Goal: Check status: Check status

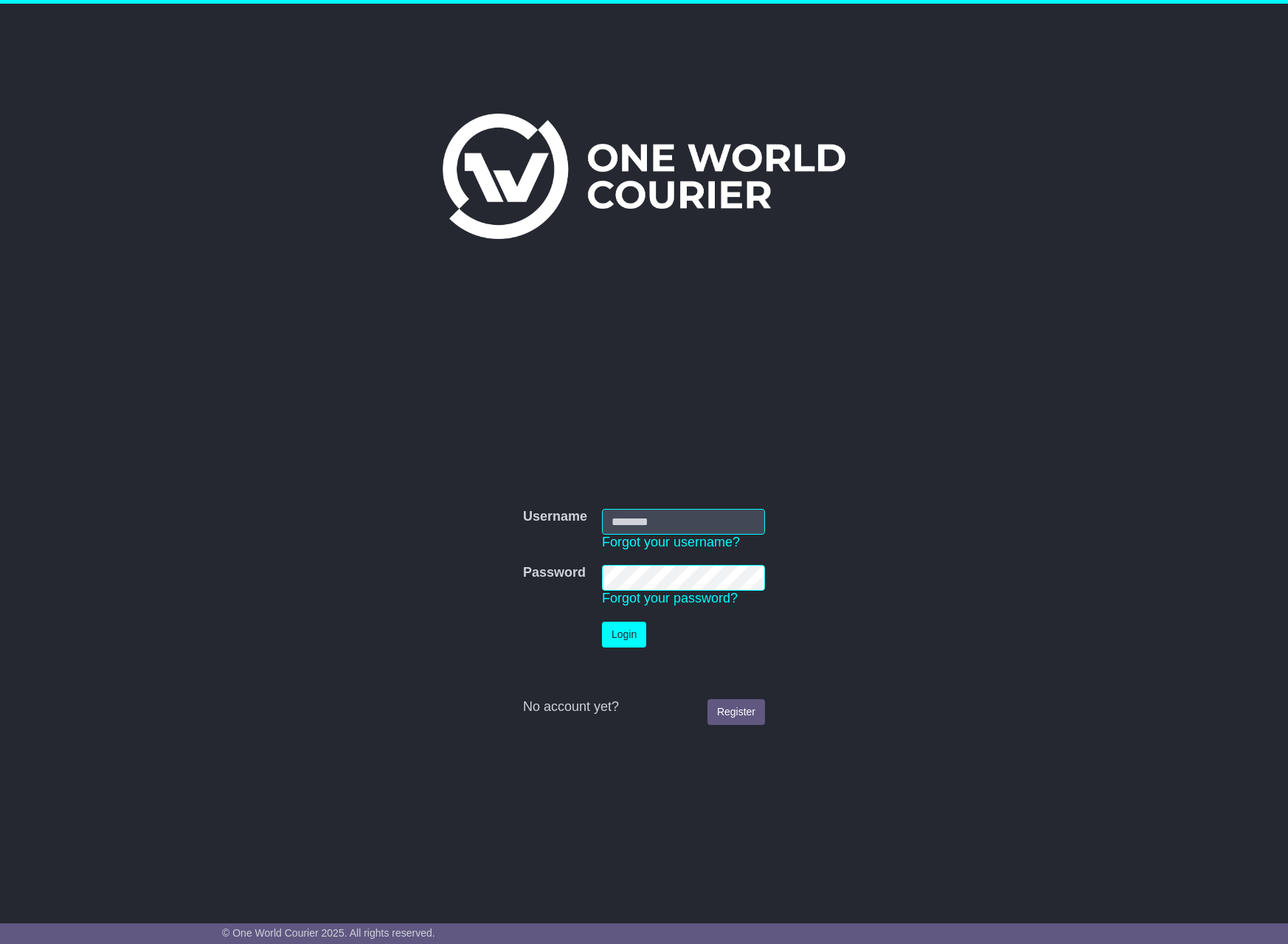
drag, startPoint x: 655, startPoint y: 532, endPoint x: 663, endPoint y: 532, distance: 8.0
click at [655, 532] on input "Username" at bounding box center [683, 522] width 163 height 26
type input "**********"
click at [602, 622] on button "Login" at bounding box center [624, 634] width 44 height 26
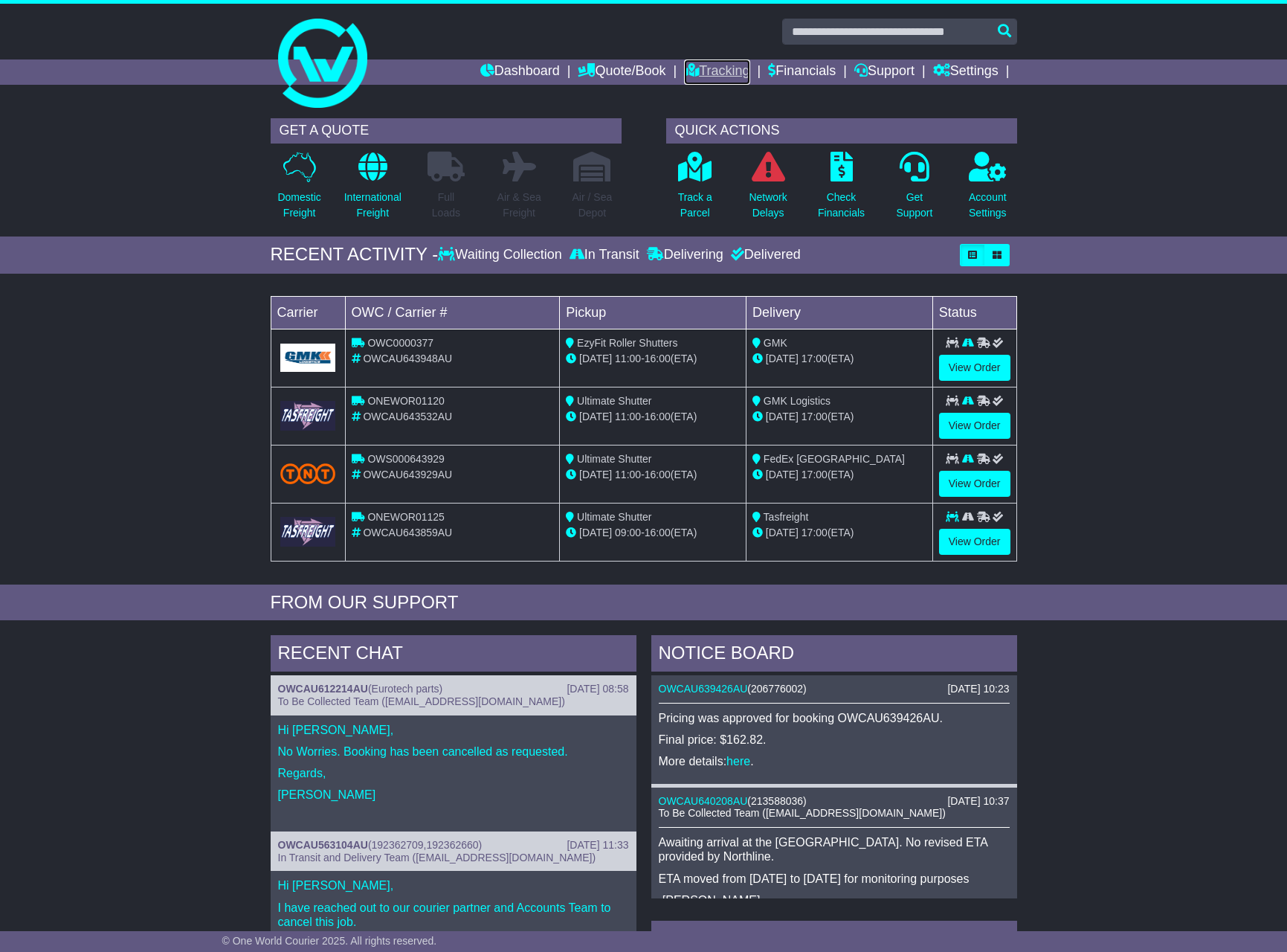
click at [701, 68] on link "Tracking" at bounding box center [717, 72] width 66 height 25
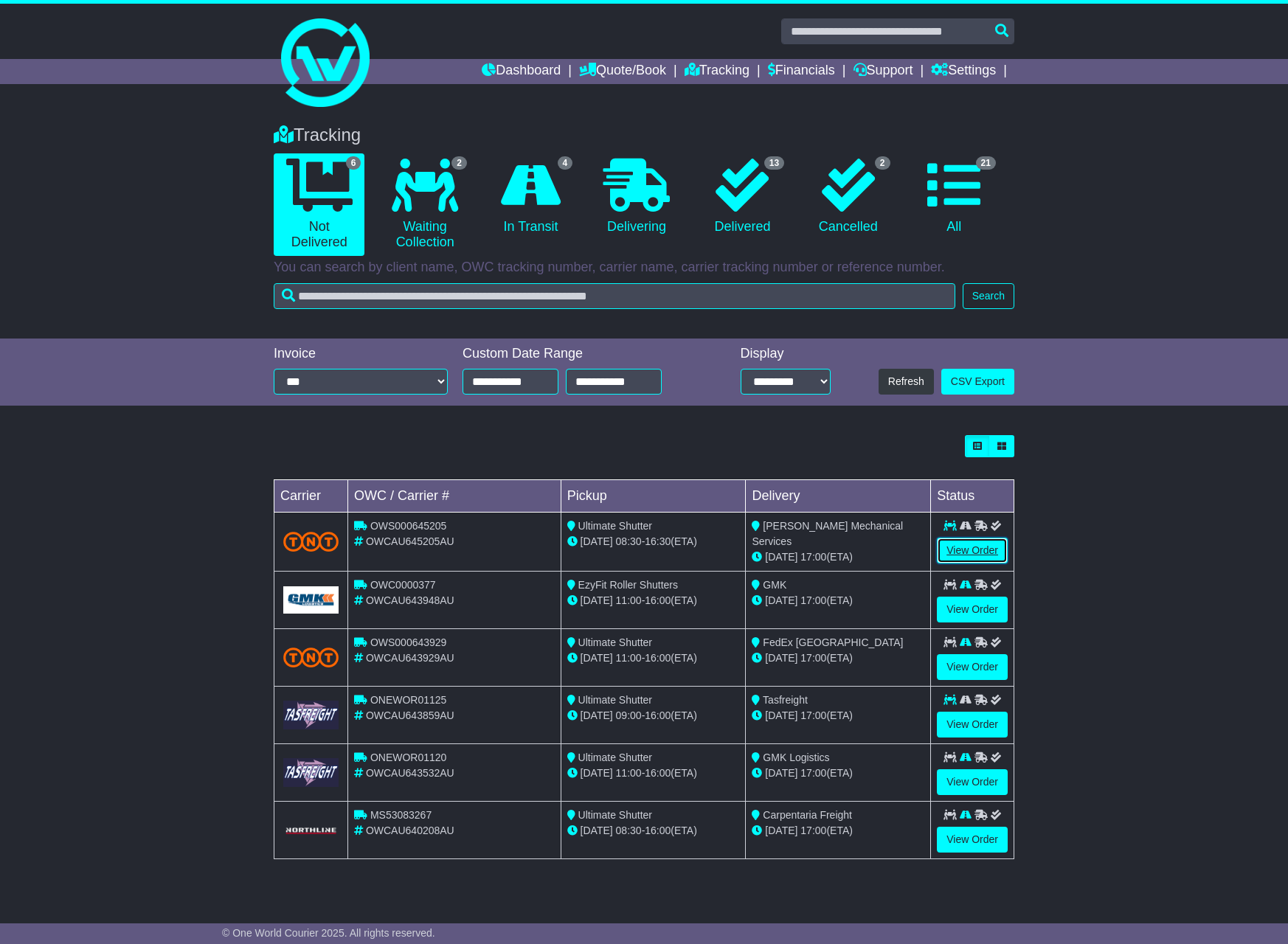
click at [978, 558] on link "View Order" at bounding box center [972, 551] width 70 height 26
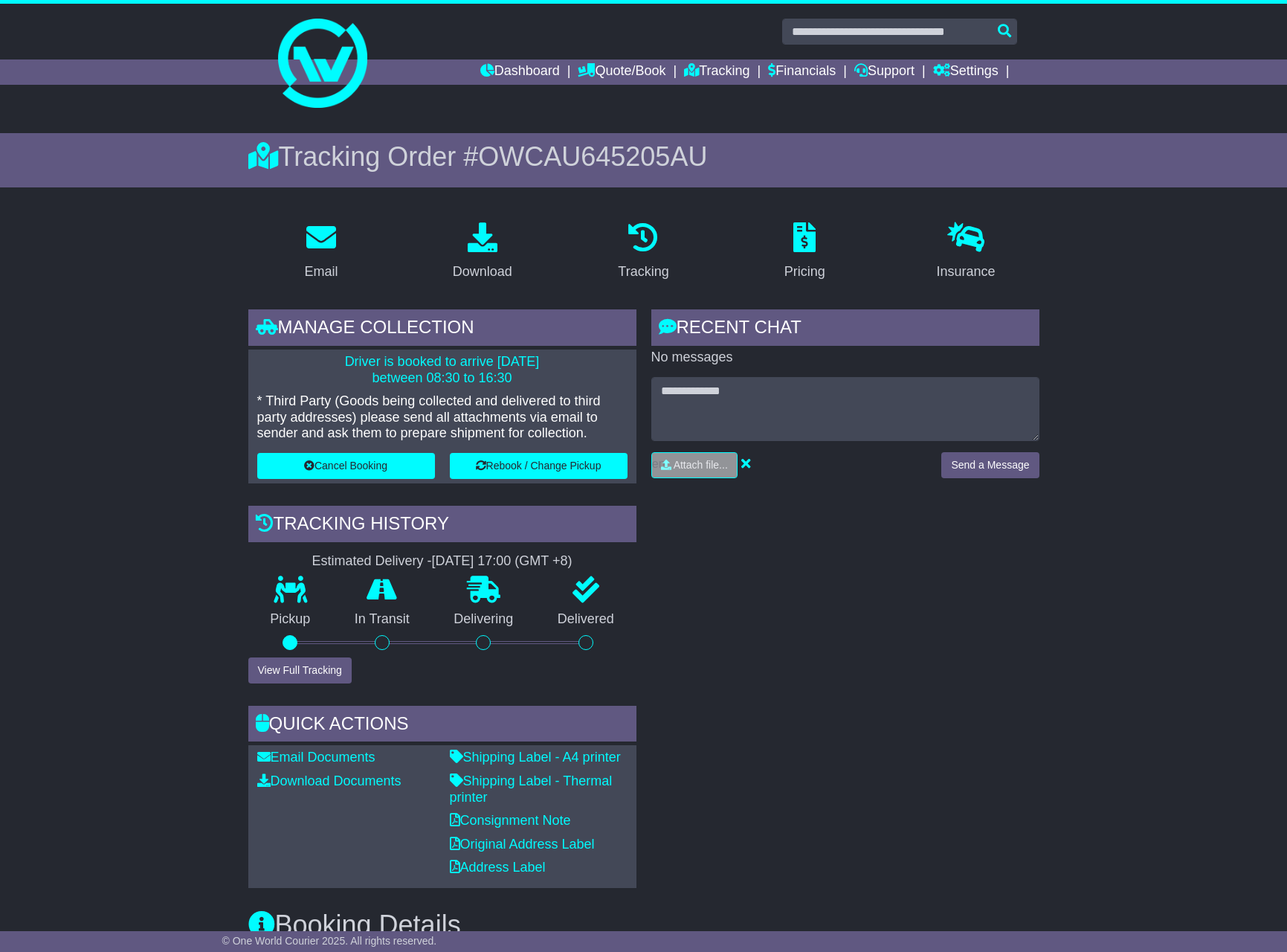
click at [613, 157] on span "OWCAU645205AU" at bounding box center [593, 157] width 229 height 31
click at [616, 157] on span "OWCAU645205AU" at bounding box center [593, 157] width 229 height 31
copy span "OWCAU645205AU"
click at [368, 785] on link "Download Documents" at bounding box center [329, 781] width 145 height 15
click at [376, 780] on link "Download Documents" at bounding box center [329, 781] width 145 height 15
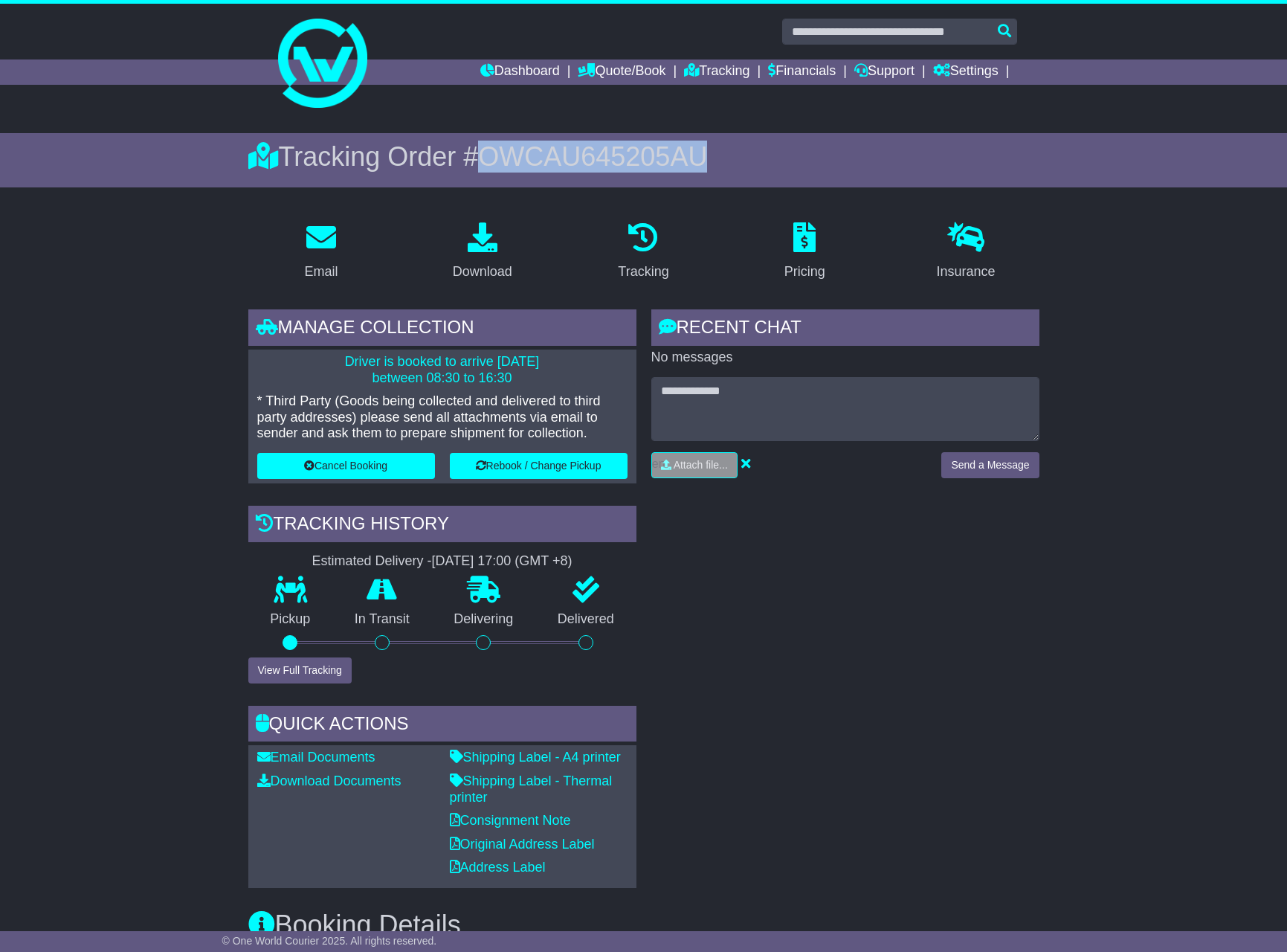
click at [579, 161] on span "OWCAU645205AU" at bounding box center [593, 157] width 229 height 31
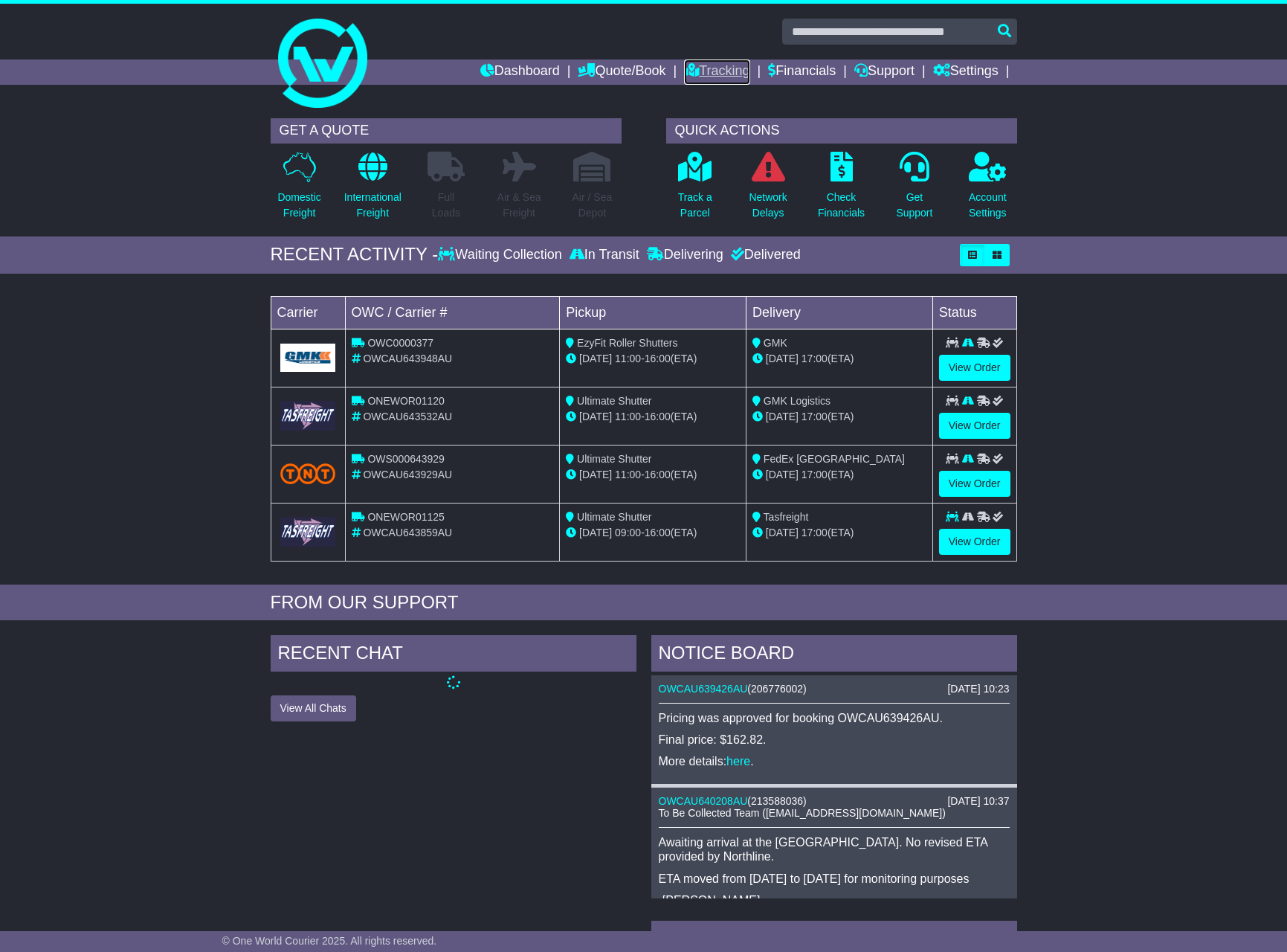
click at [717, 70] on link "Tracking" at bounding box center [717, 72] width 66 height 25
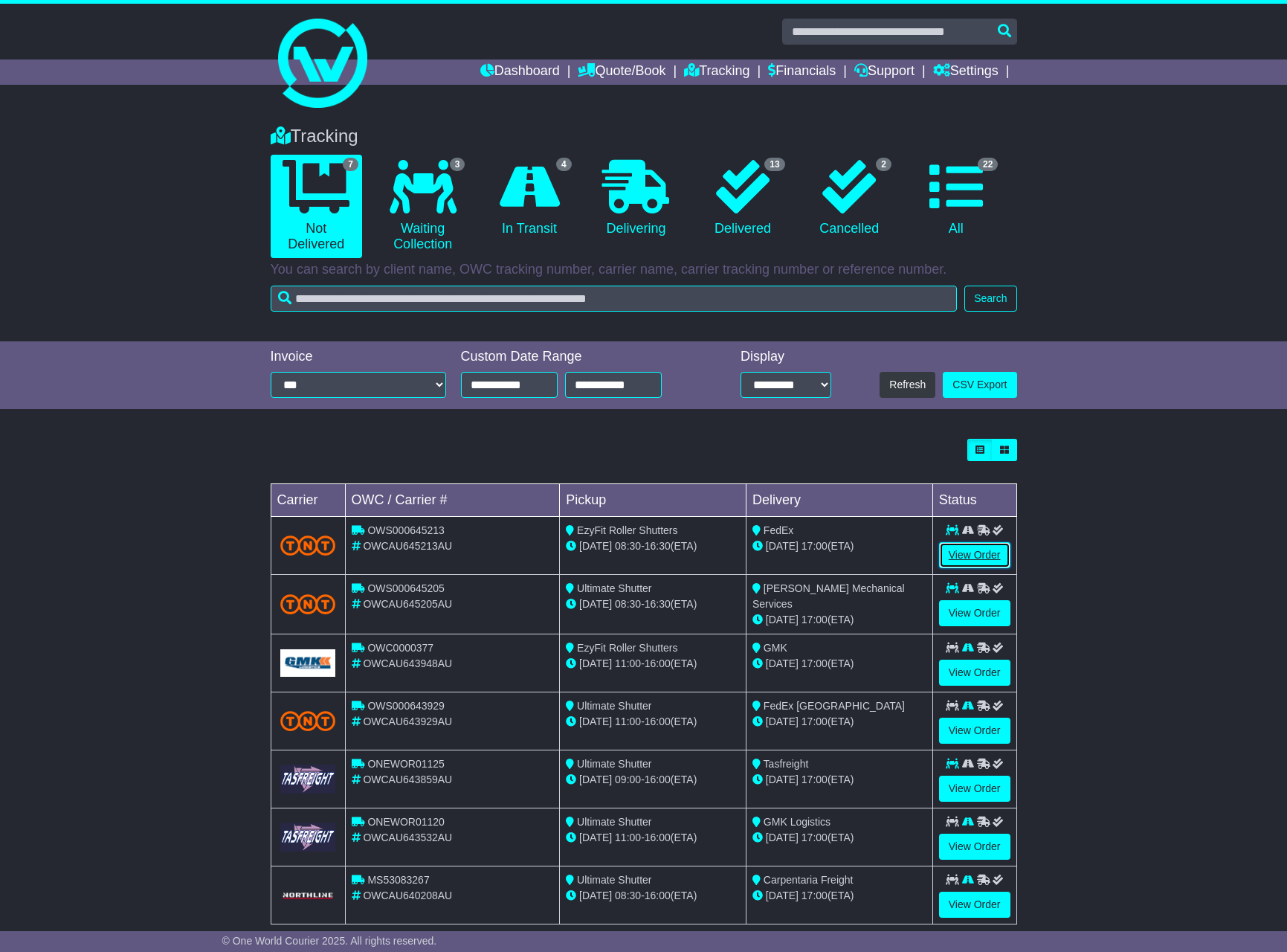
click at [979, 562] on link "View Order" at bounding box center [975, 555] width 71 height 26
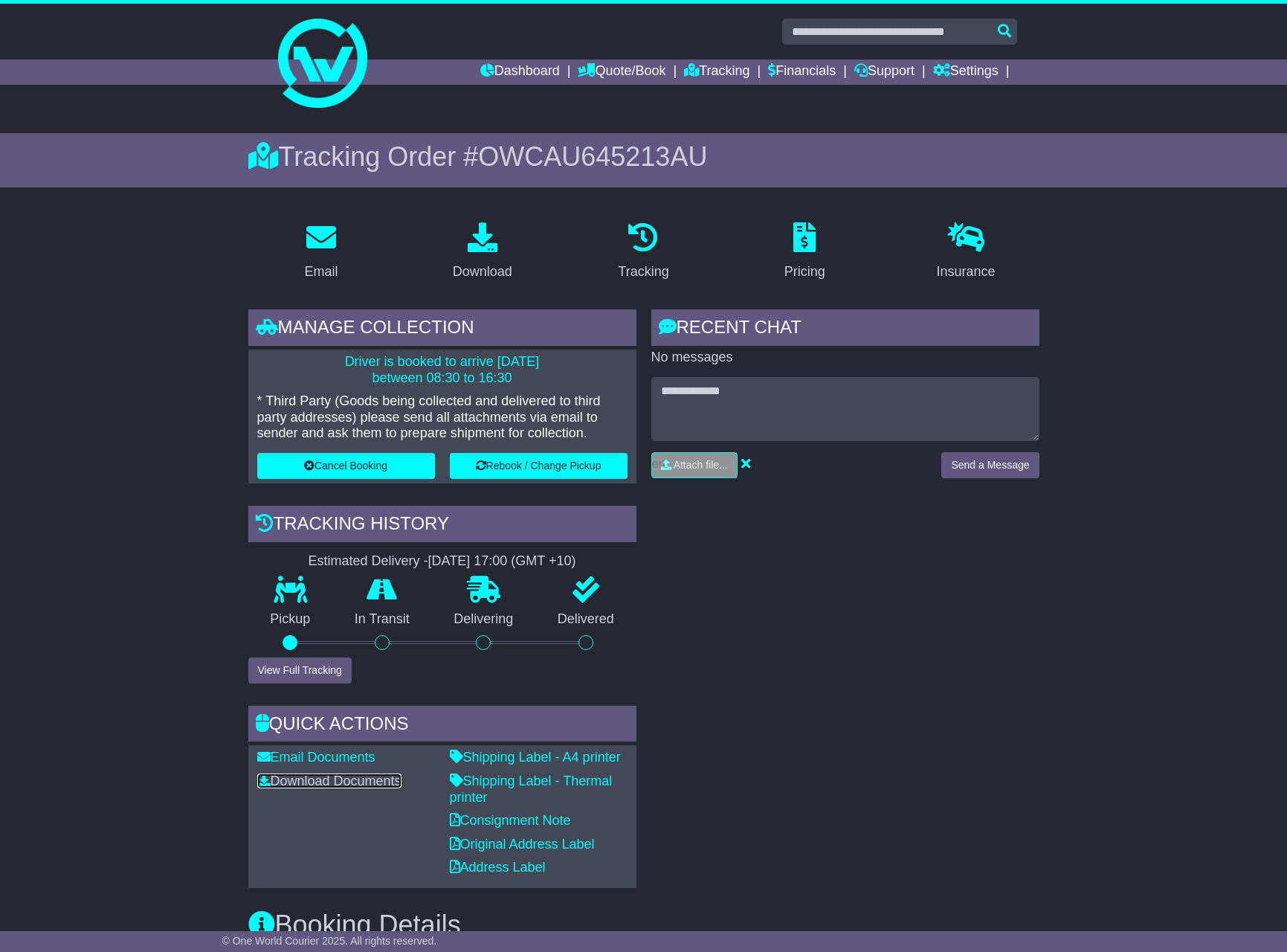
click at [346, 786] on link "Download Documents" at bounding box center [329, 781] width 145 height 15
